Goal: Navigation & Orientation: Find specific page/section

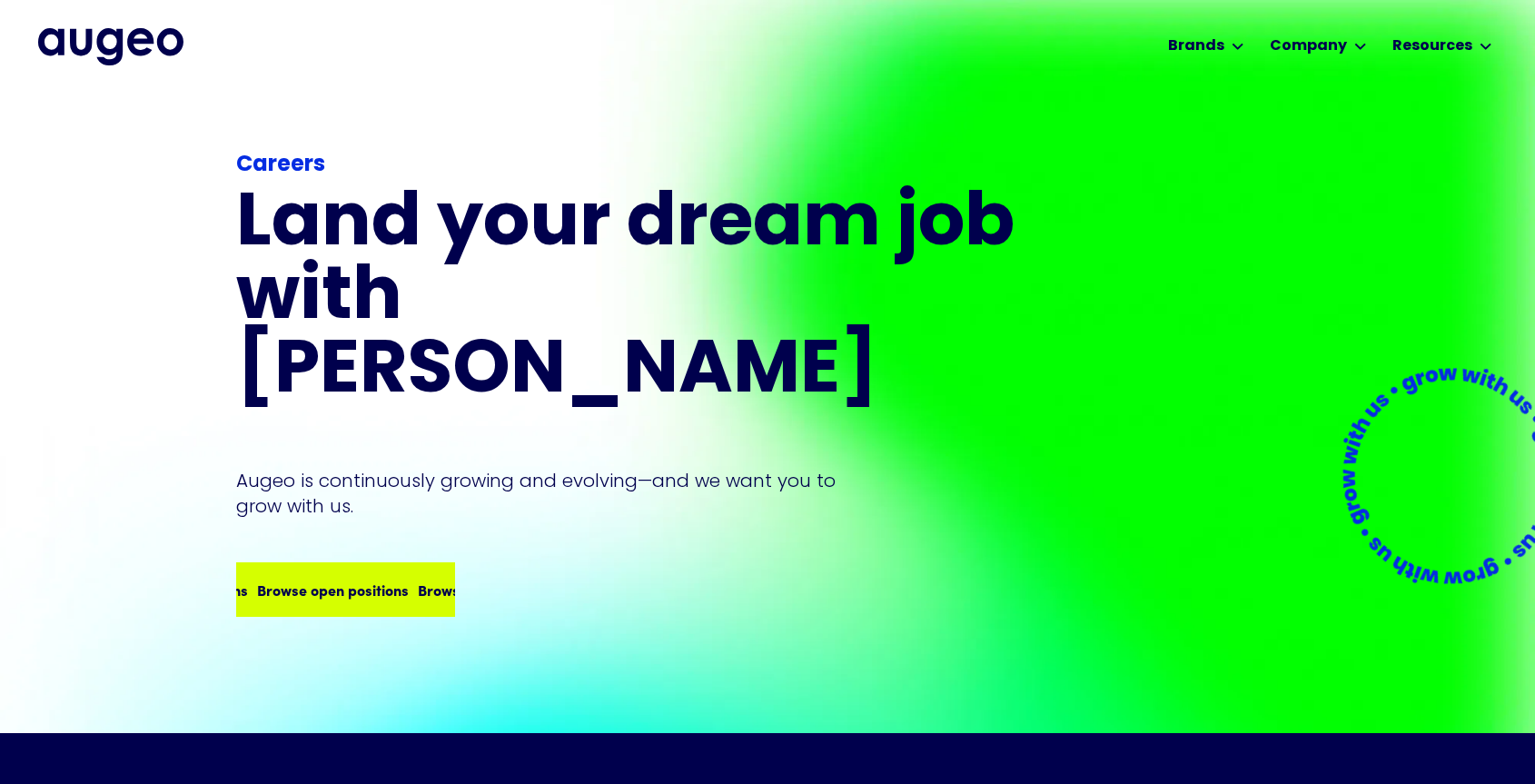
click at [405, 564] on div "Browse open positions Browse open positions Browse open positions Browse open p…" at bounding box center [346, 589] width 215 height 51
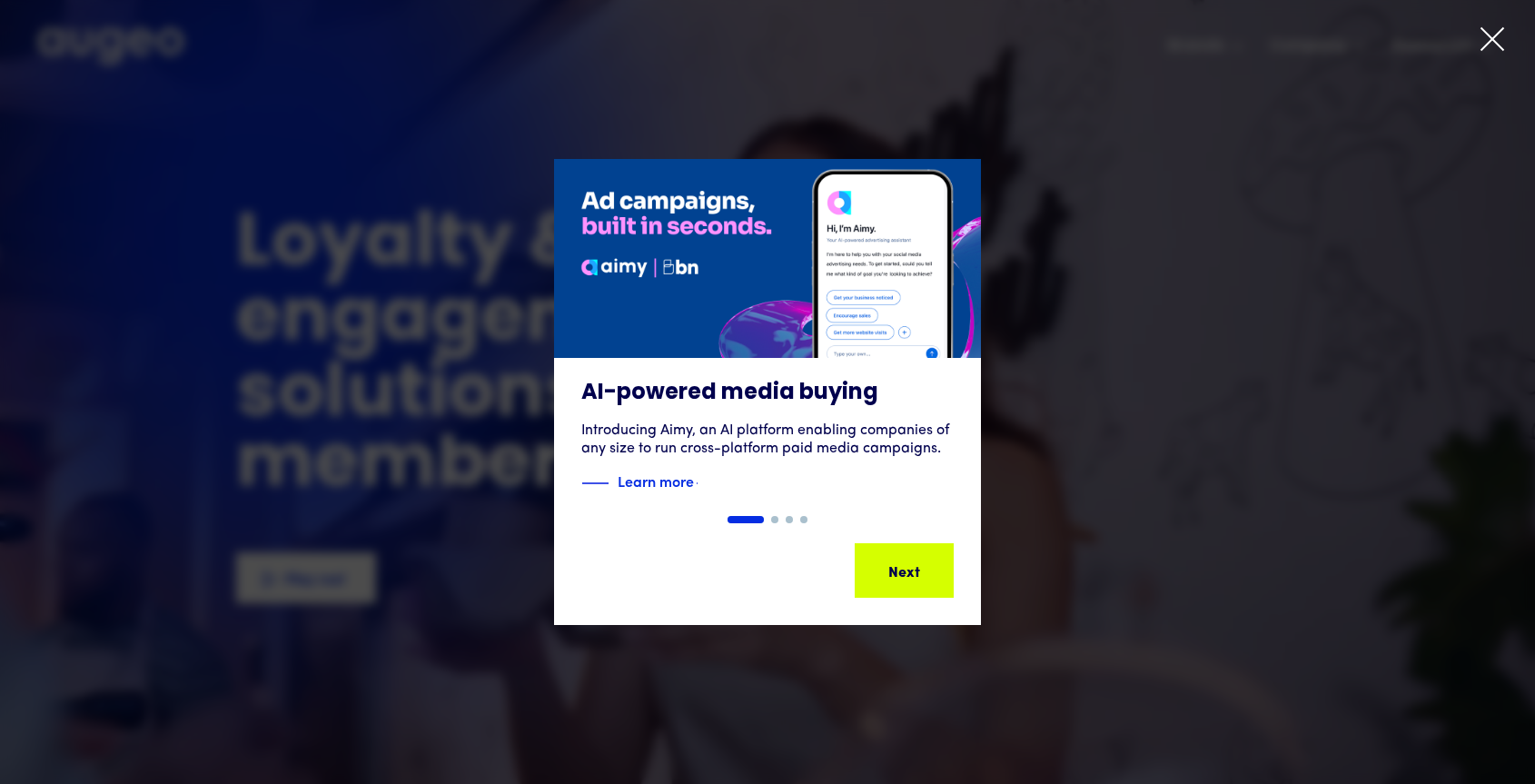
click at [1498, 43] on icon at bounding box center [1492, 39] width 27 height 27
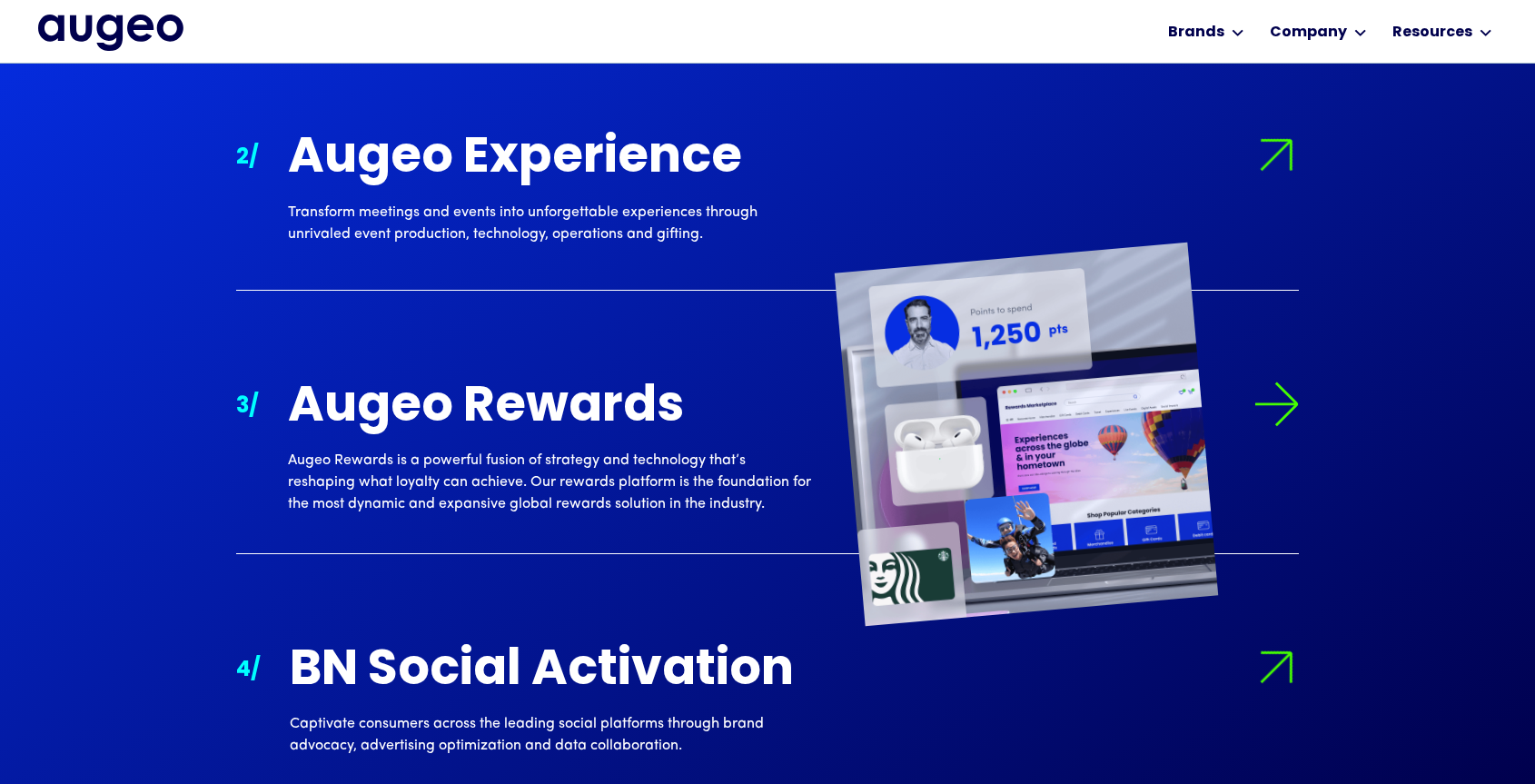
scroll to position [2205, 0]
click at [597, 406] on div "Augeo Rewards" at bounding box center [550, 407] width 523 height 54
